Goal: Navigation & Orientation: Find specific page/section

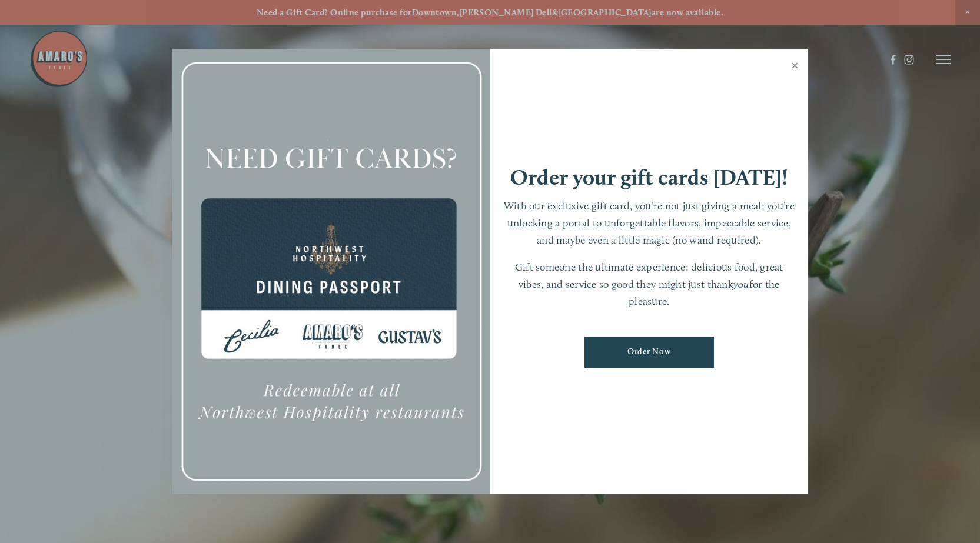
click at [793, 55] on link "Close" at bounding box center [794, 67] width 23 height 33
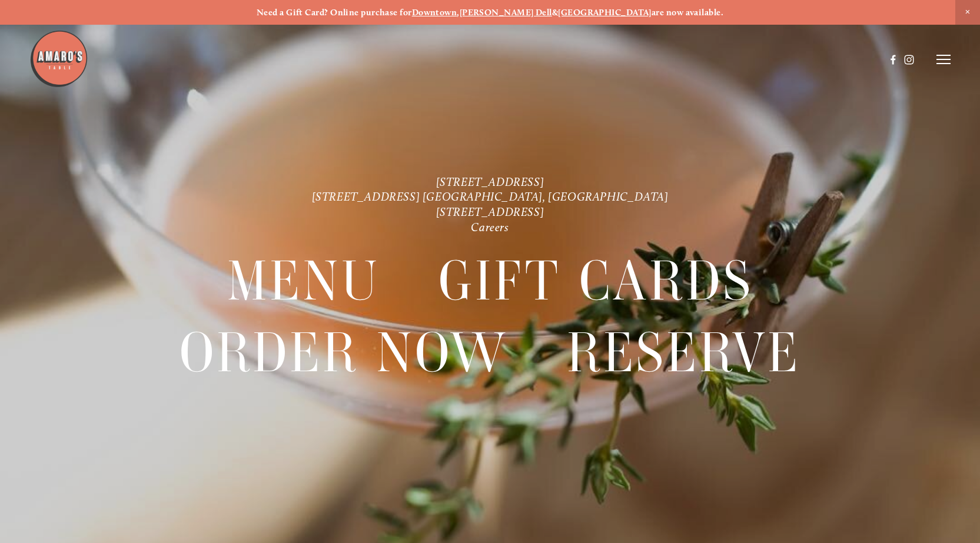
click at [942, 59] on line at bounding box center [943, 59] width 14 height 0
click at [730, 62] on span "Menu" at bounding box center [727, 59] width 22 height 10
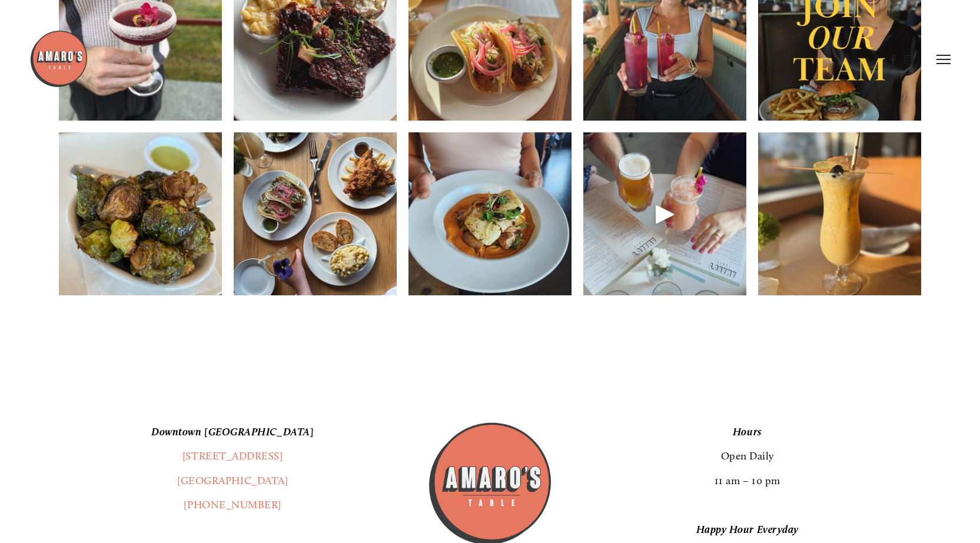
scroll to position [1824, 0]
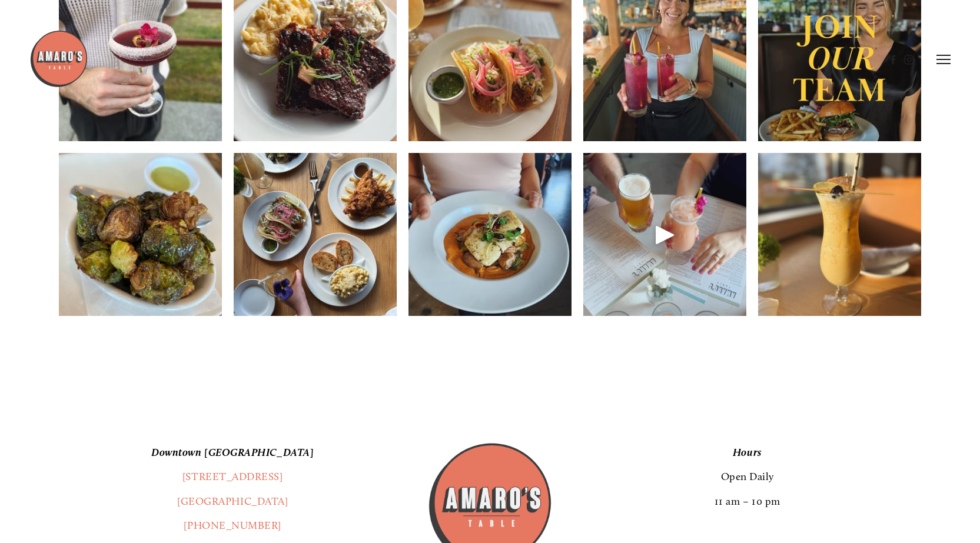
click at [315, 91] on header "Menu Order Now Visit Gallery 0" at bounding box center [489, 59] width 921 height 119
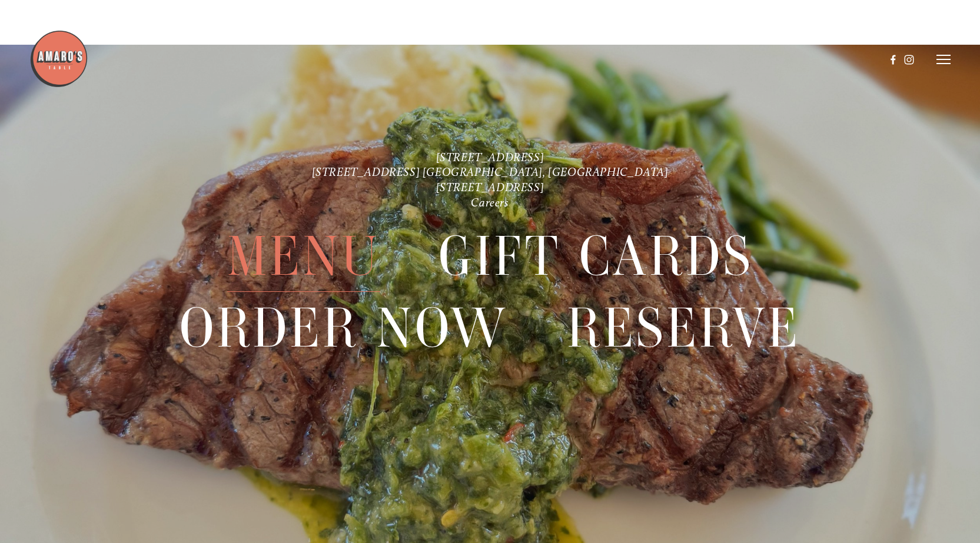
scroll to position [2782, 0]
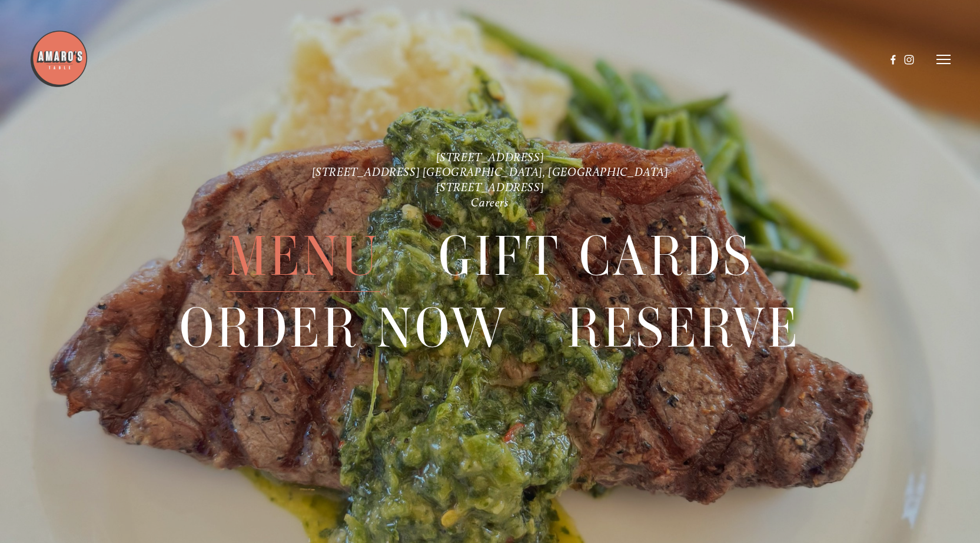
click at [949, 65] on header "Menu Order Now Visit Gallery 0" at bounding box center [489, 59] width 921 height 119
click at [936, 66] on header "Menu Order Now Visit Gallery 0" at bounding box center [489, 59] width 921 height 119
click at [945, 64] on line at bounding box center [943, 64] width 14 height 0
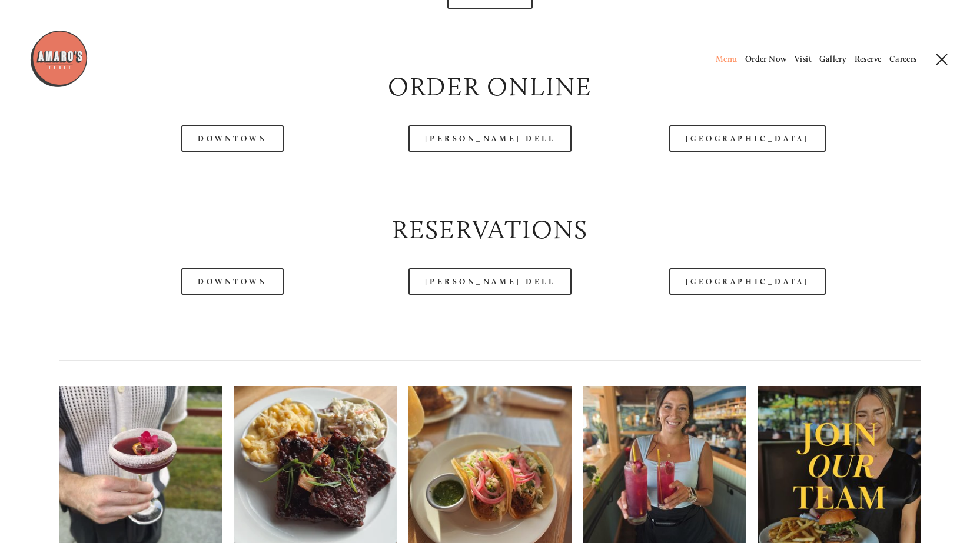
scroll to position [1252, 0]
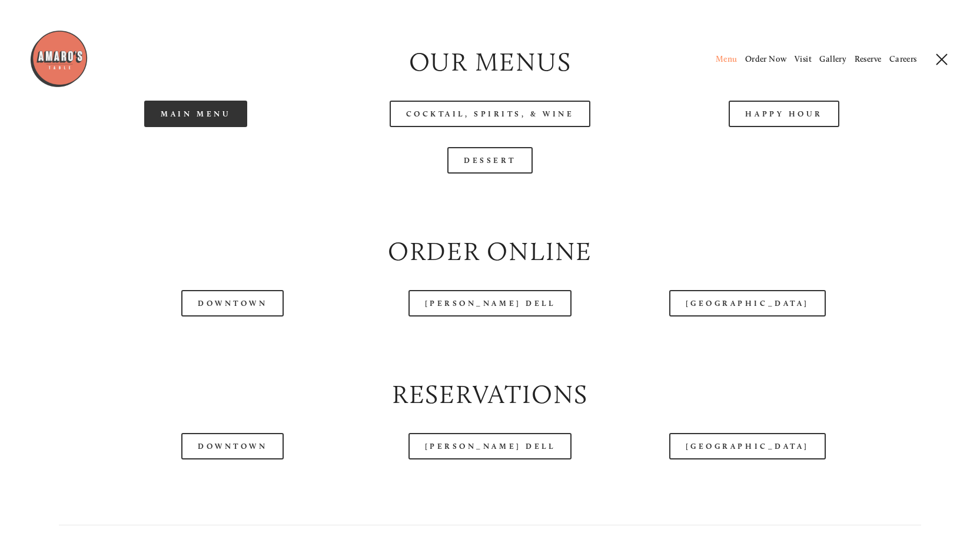
click at [207, 127] on link "Main Menu" at bounding box center [195, 114] width 103 height 26
